Goal: Communication & Community: Answer question/provide support

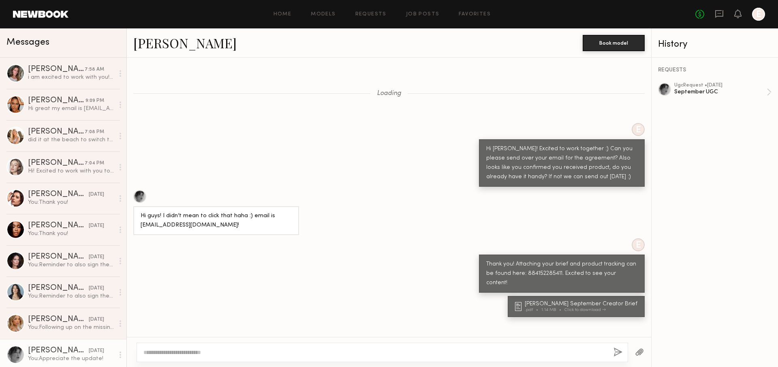
scroll to position [630, 0]
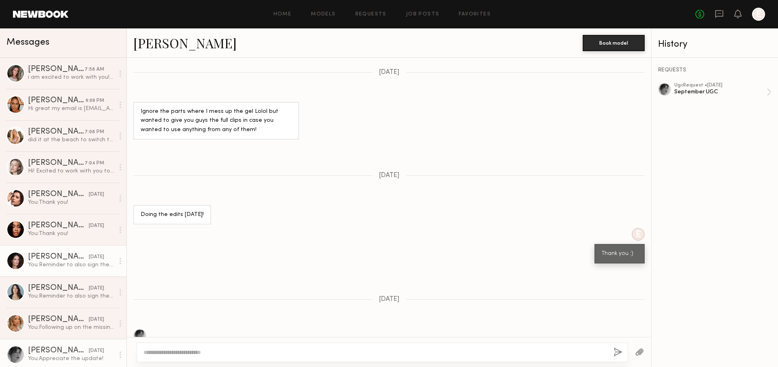
scroll to position [630, 0]
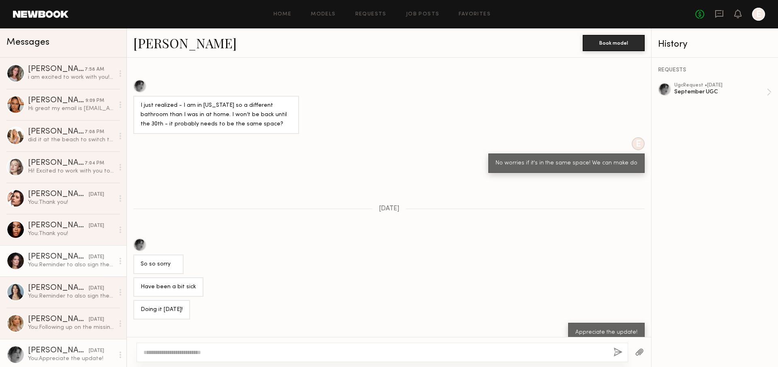
click at [78, 272] on link "[PERSON_NAME] [DATE] You: Reminder to also sign the agreement, thank you :)" at bounding box center [63, 260] width 127 height 31
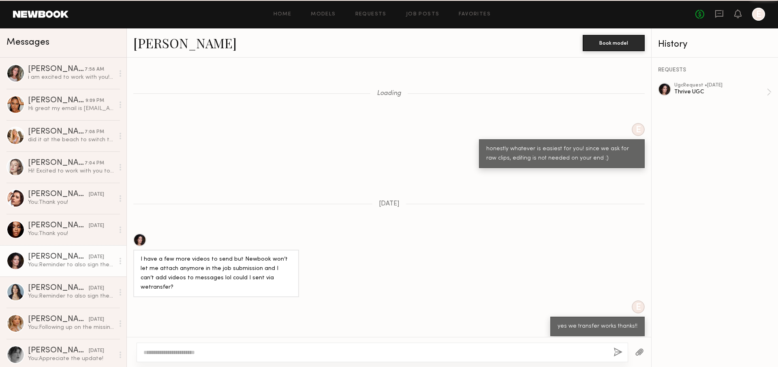
scroll to position [639, 0]
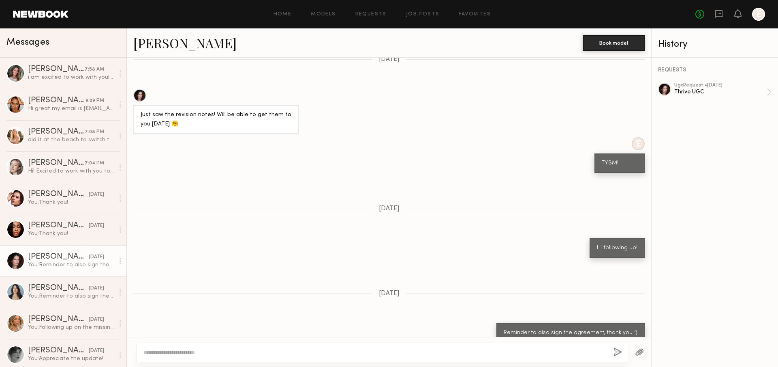
click at [205, 350] on textarea at bounding box center [376, 352] width 464 height 8
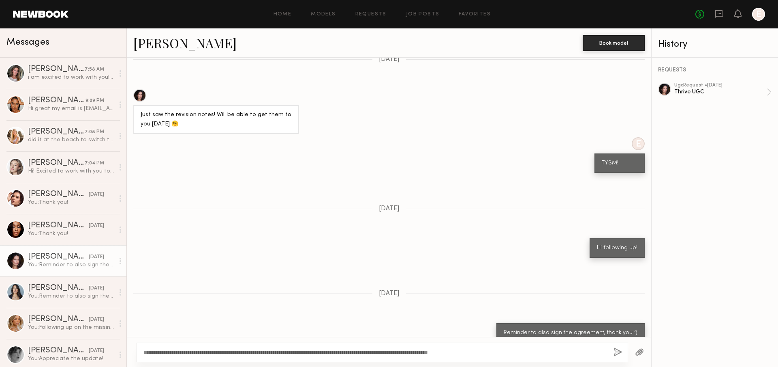
type textarea "**********"
click at [620, 354] on button "button" at bounding box center [618, 352] width 9 height 10
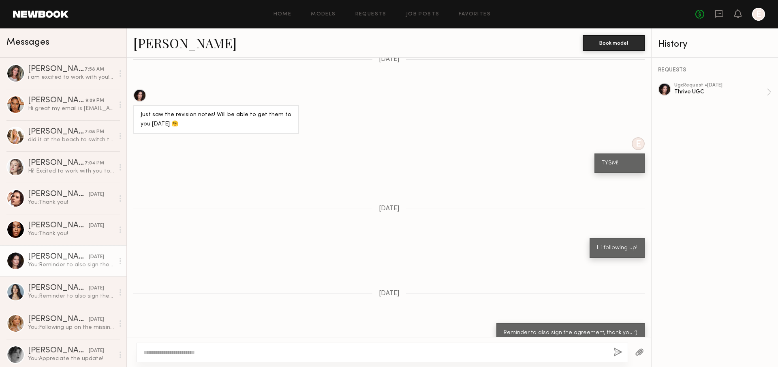
scroll to position [804, 0]
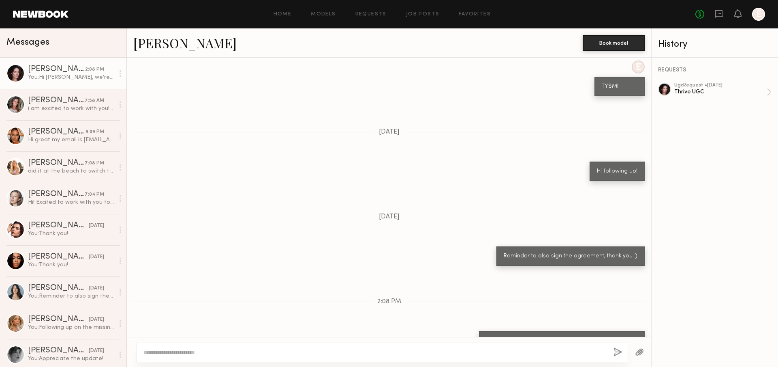
scroll to position [1319, 0]
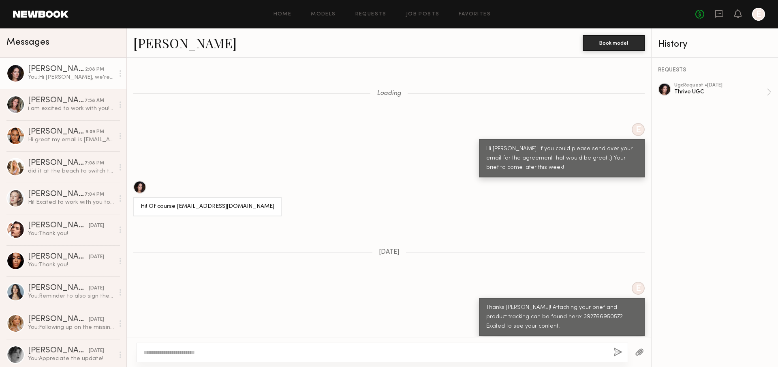
scroll to position [1319, 0]
